Goal: Task Accomplishment & Management: Manage account settings

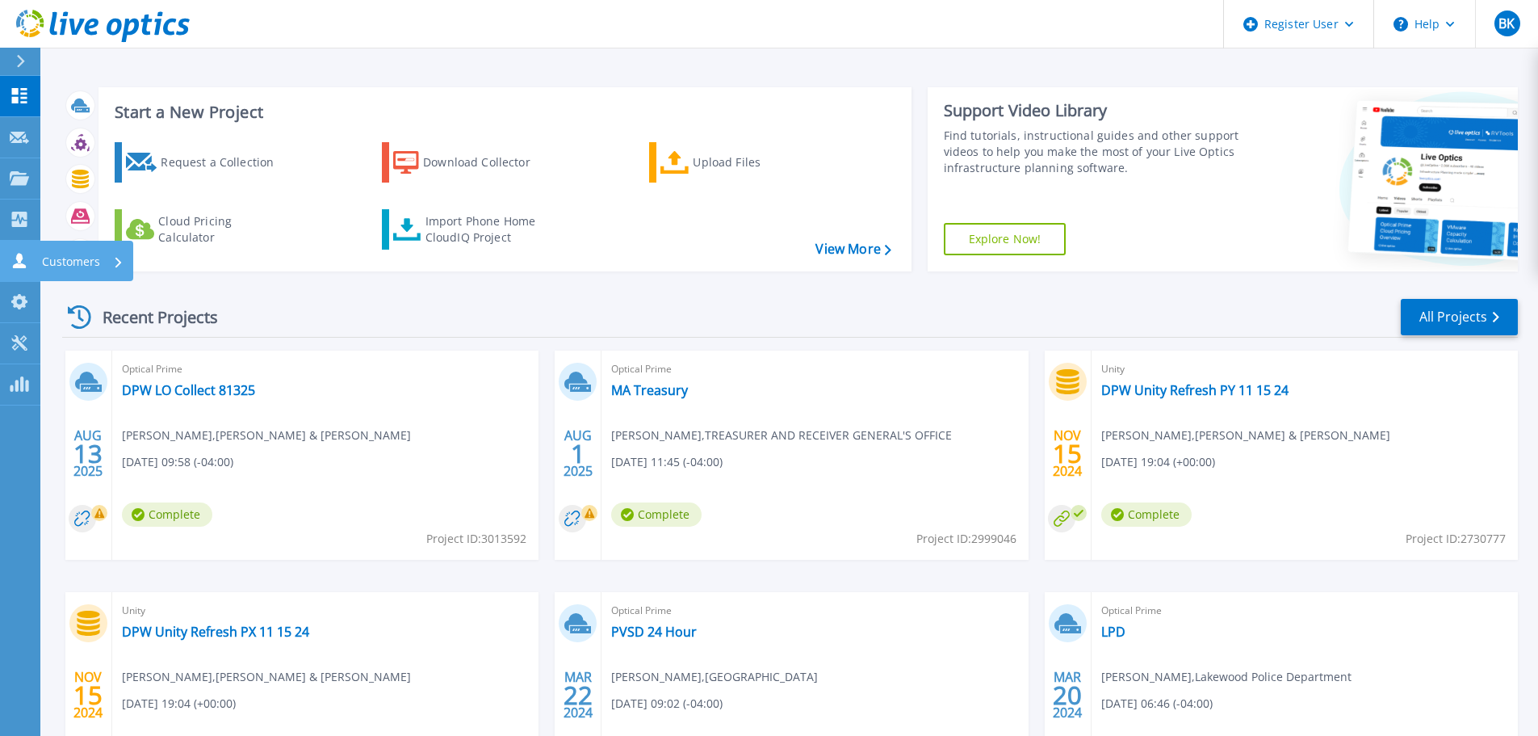
click at [76, 258] on p "Customers" at bounding box center [71, 262] width 58 height 42
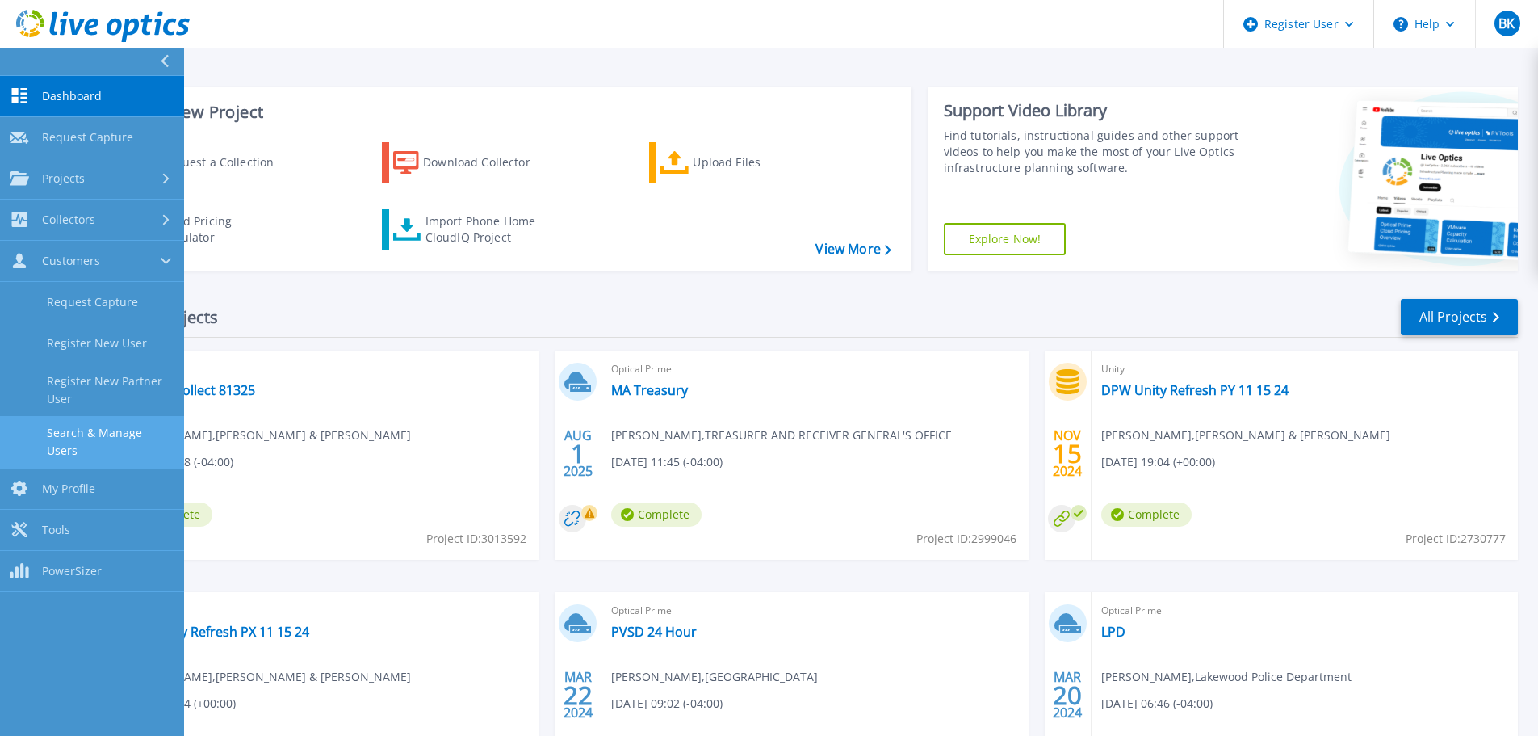
click at [125, 443] on link "Search & Manage Users" at bounding box center [92, 442] width 184 height 52
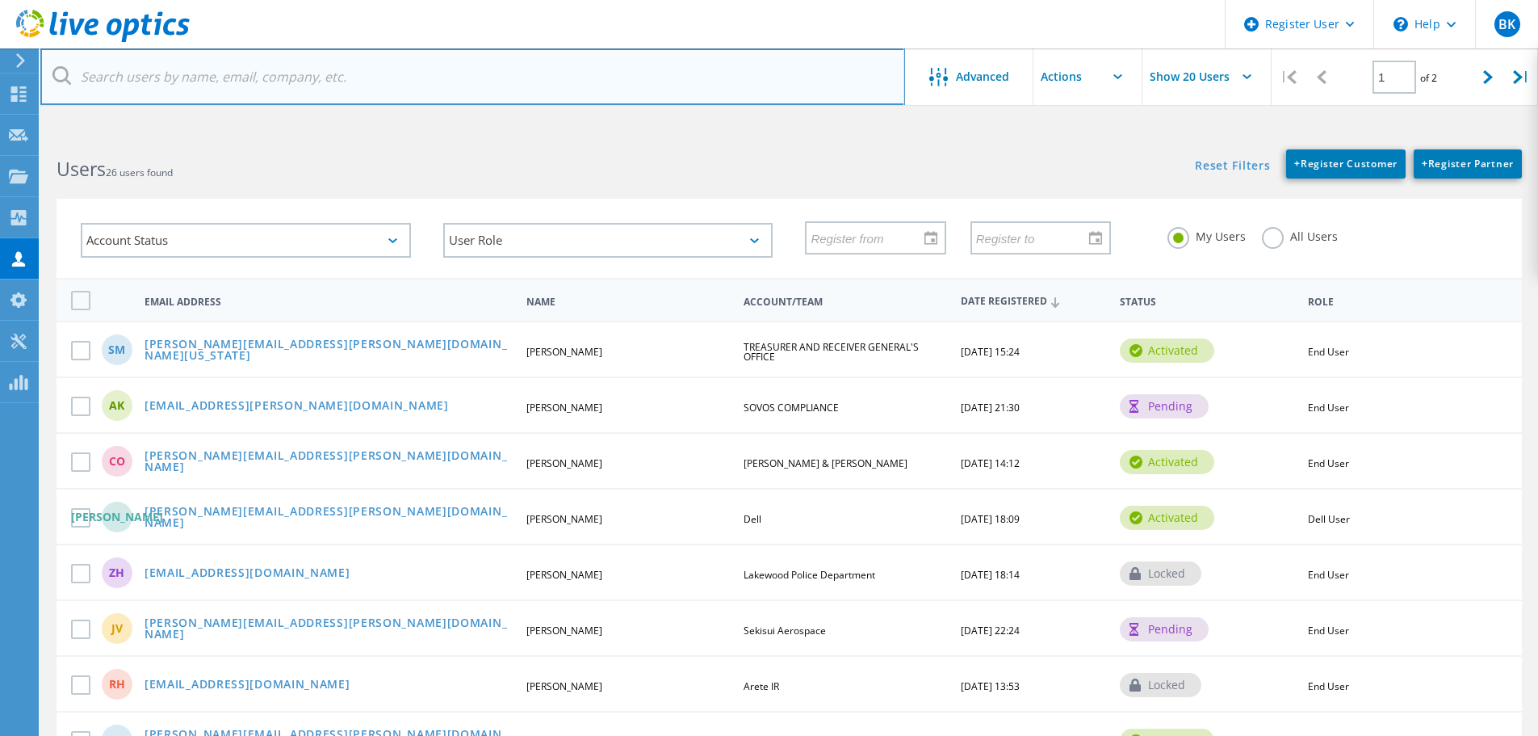
drag, startPoint x: 293, startPoint y: 68, endPoint x: 279, endPoint y: 73, distance: 15.3
click at [279, 73] on input "text" at bounding box center [472, 76] width 865 height 57
paste input "[EMAIL_ADDRESS][PERSON_NAME][DOMAIN_NAME][US_STATE]"
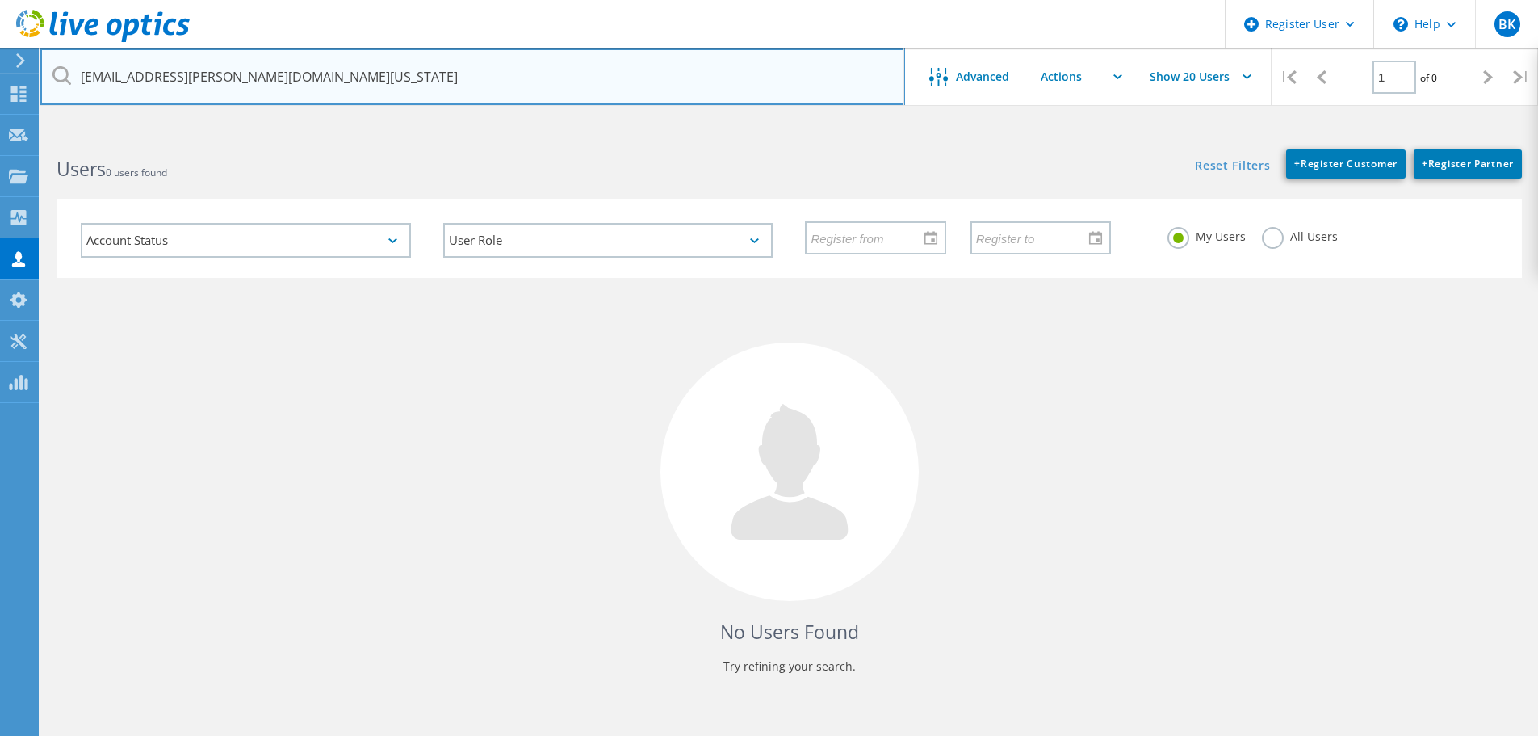
type input "[EMAIL_ADDRESS][PERSON_NAME][DOMAIN_NAME][US_STATE]"
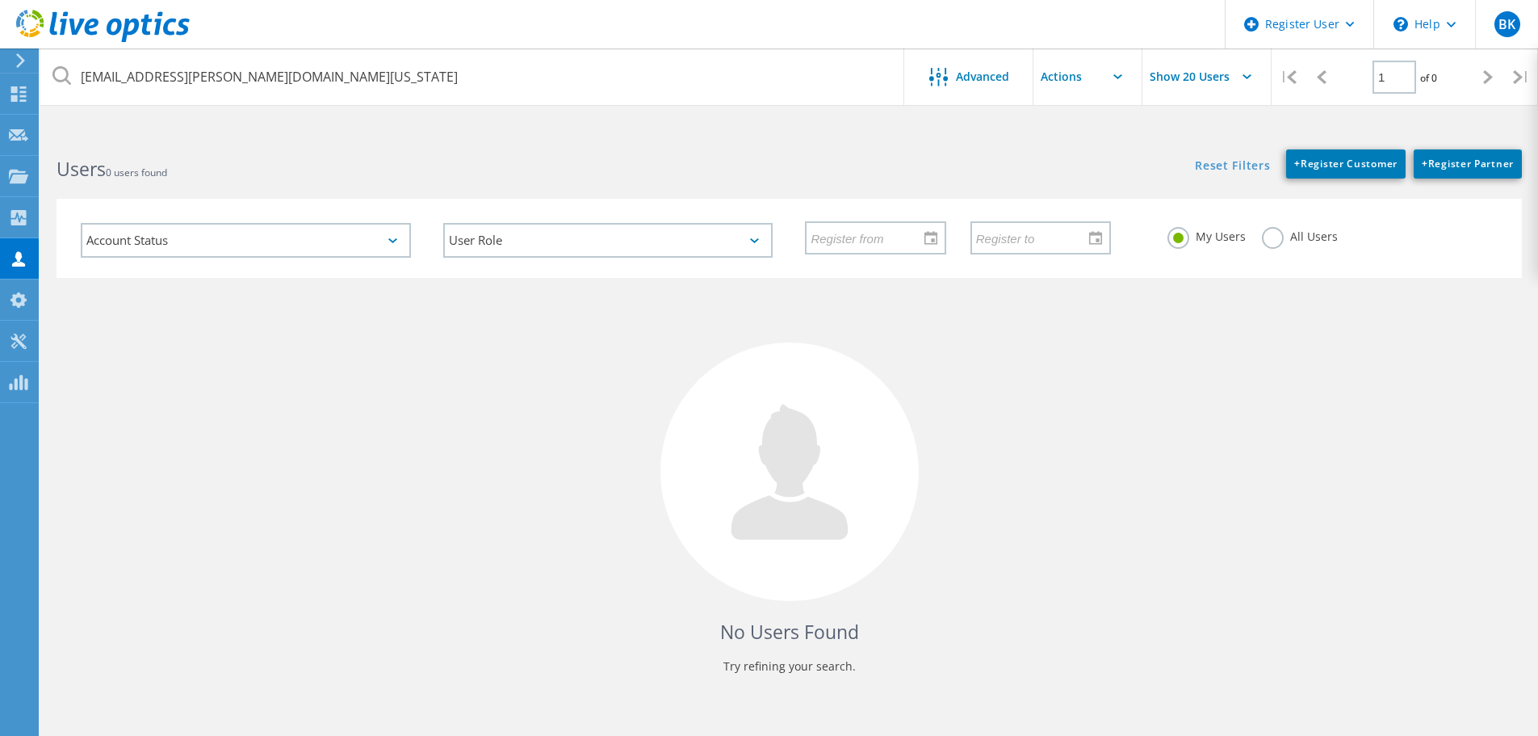
click at [1272, 240] on label "All Users" at bounding box center [1300, 234] width 76 height 15
click at [0, 0] on input "All Users" at bounding box center [0, 0] width 0 height 0
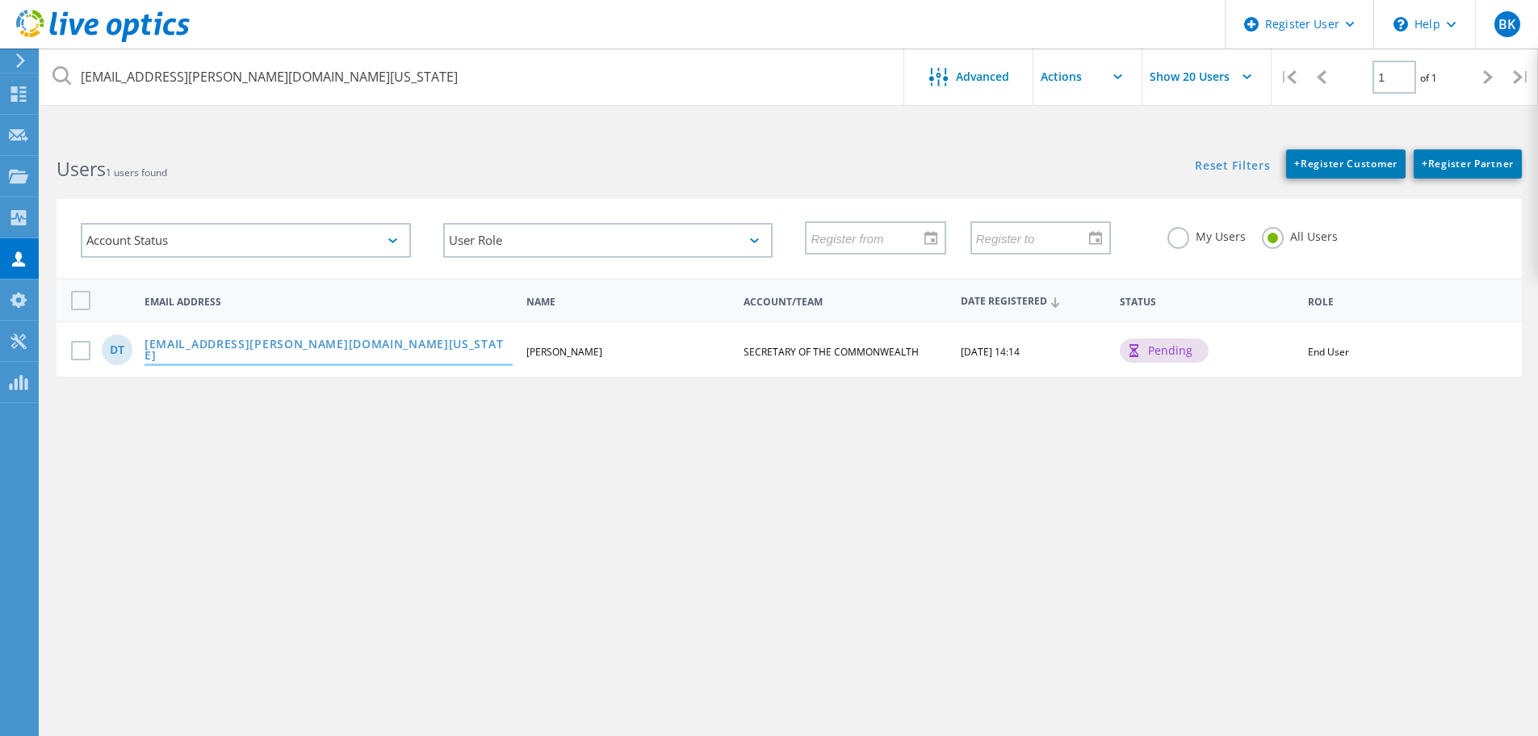
click at [268, 355] on link "[EMAIL_ADDRESS][PERSON_NAME][DOMAIN_NAME][US_STATE]" at bounding box center [329, 350] width 368 height 25
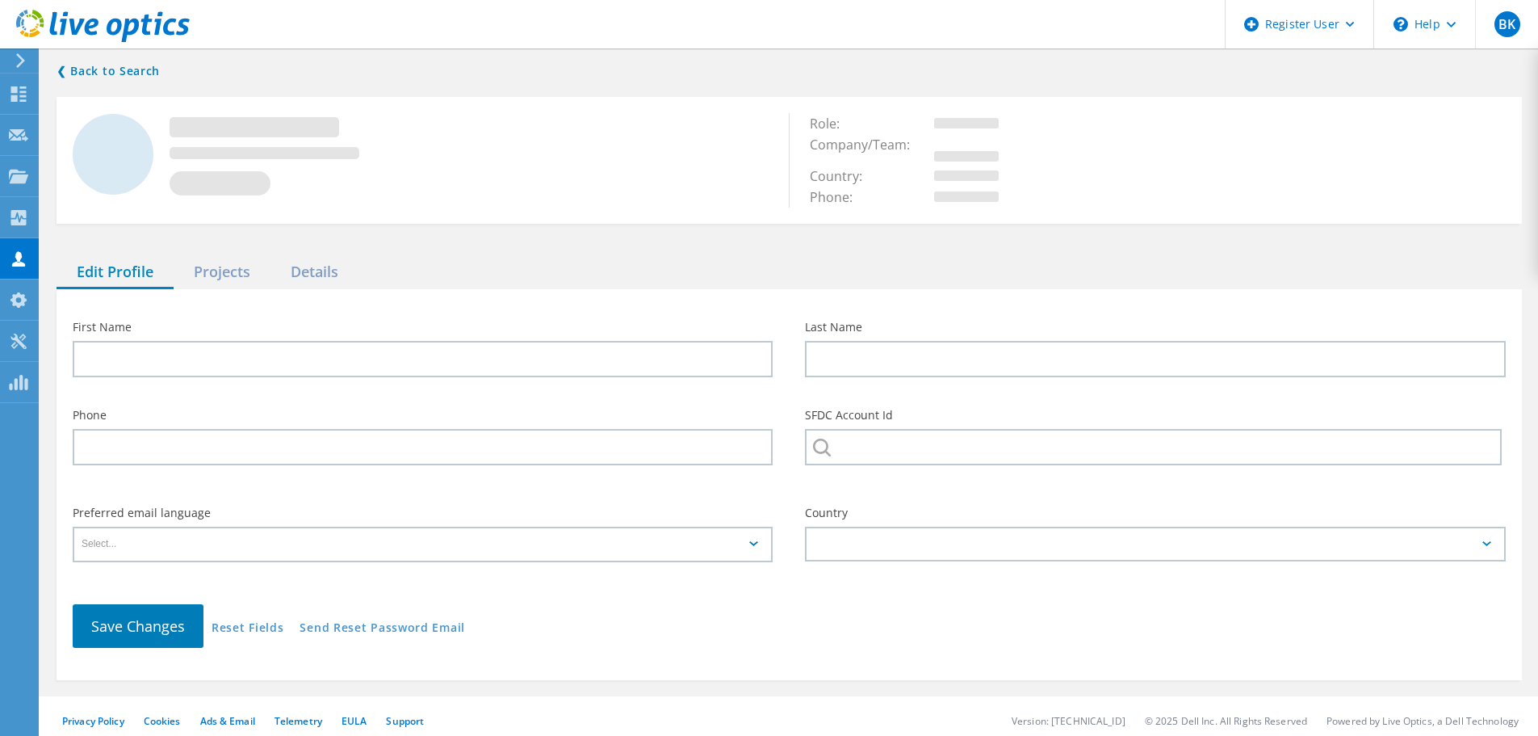
type input "Don"
type input "Thorenson"
type input "SECRETARY OF THE COMMONWEALTH"
type input "English"
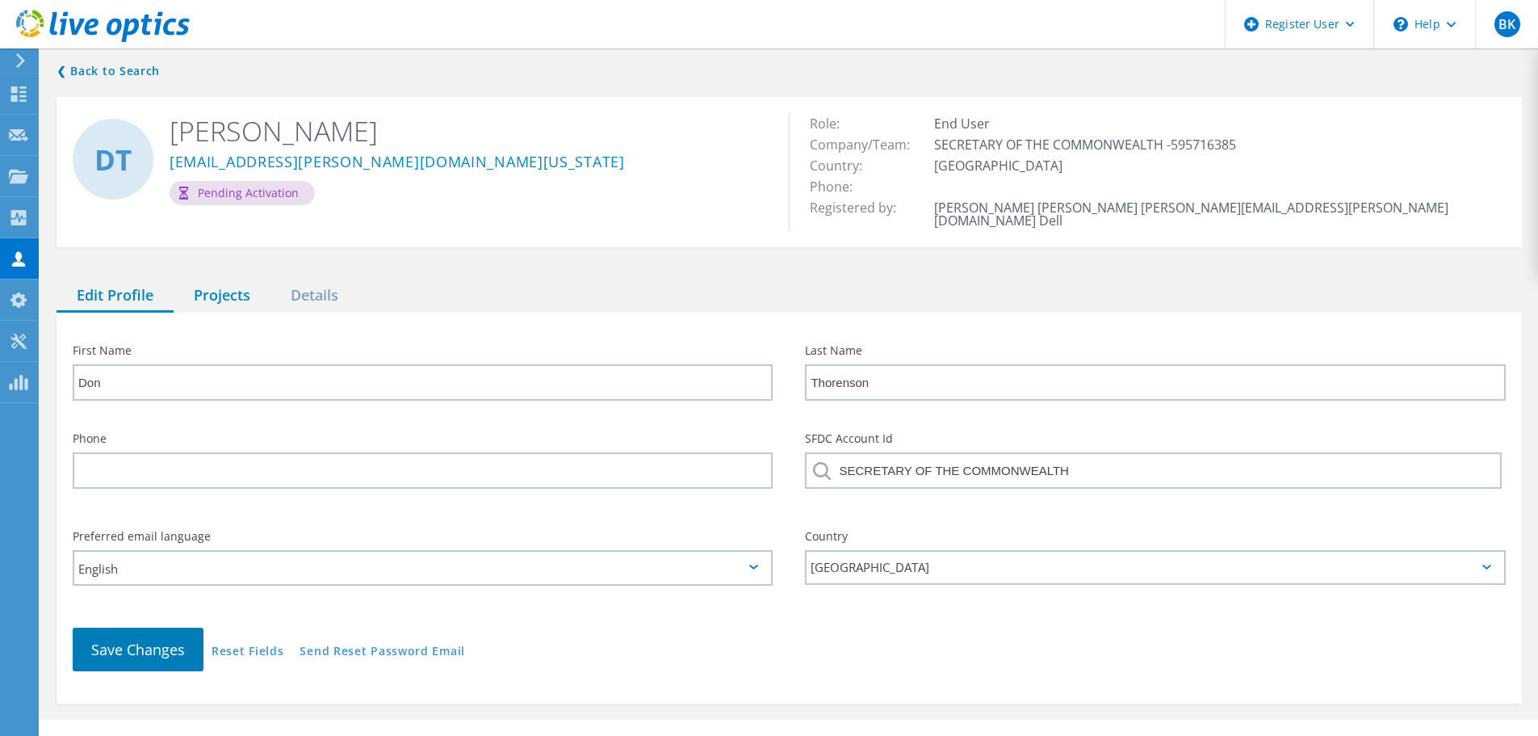
click at [241, 287] on div "Projects" at bounding box center [222, 295] width 97 height 33
